Goal: Task Accomplishment & Management: Use online tool/utility

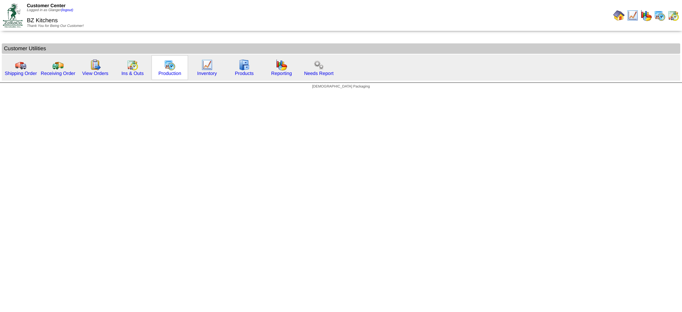
click at [168, 68] on img at bounding box center [169, 64] width 11 height 11
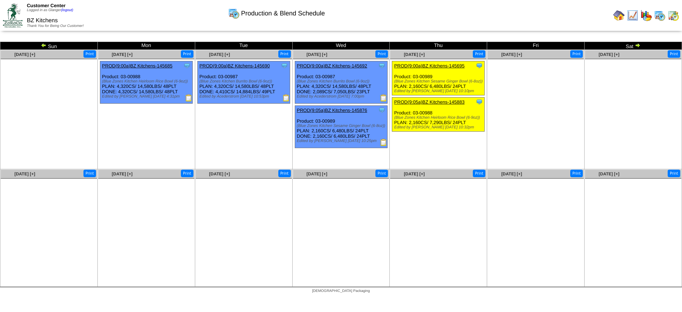
click at [383, 97] on img at bounding box center [383, 97] width 7 height 7
click at [288, 98] on img at bounding box center [286, 97] width 7 height 7
click at [384, 142] on img at bounding box center [383, 142] width 7 height 7
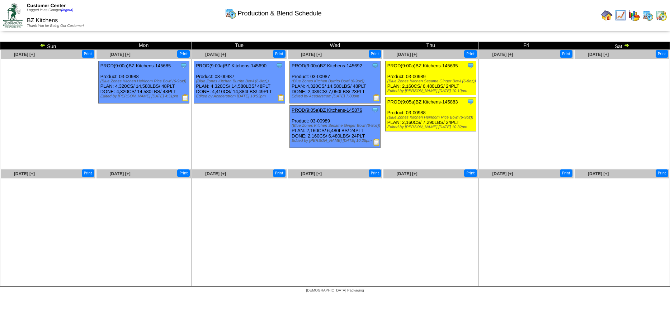
click at [43, 46] on img at bounding box center [43, 45] width 6 height 6
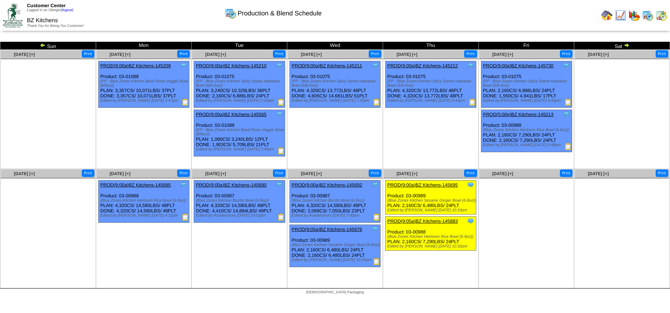
click at [568, 103] on img at bounding box center [567, 102] width 7 height 7
click at [568, 147] on img at bounding box center [567, 146] width 7 height 7
